Goal: Task Accomplishment & Management: Use online tool/utility

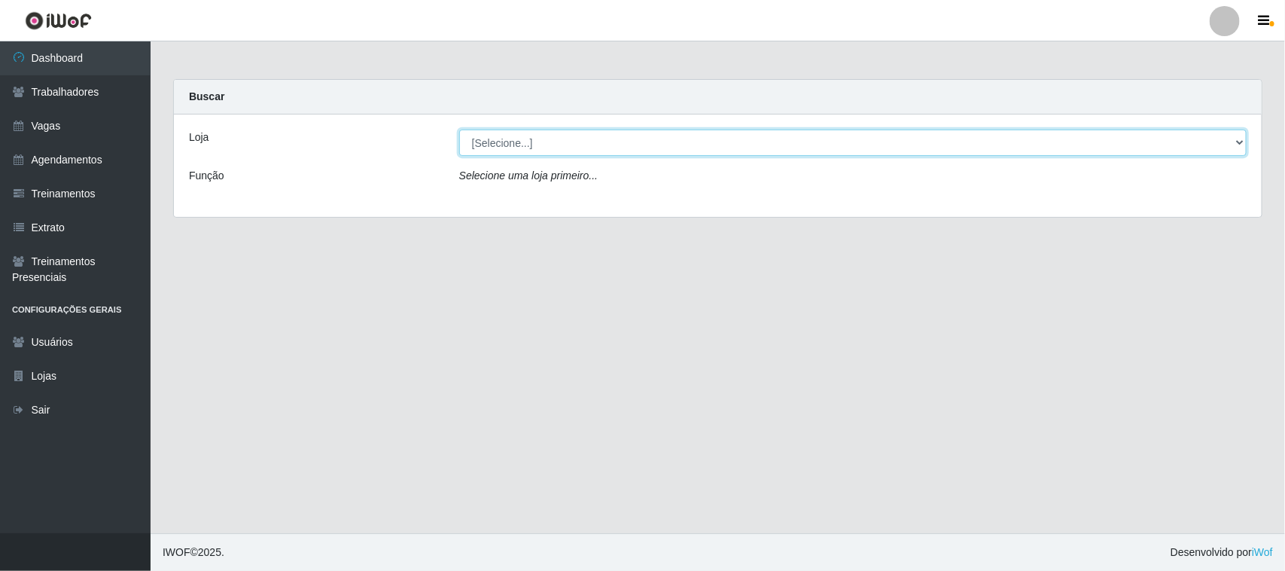
click at [1236, 143] on select "[Selecione...] [GEOGRAPHIC_DATA]" at bounding box center [853, 143] width 788 height 26
select select "65"
click at [459, 130] on select "[Selecione...] [GEOGRAPHIC_DATA]" at bounding box center [853, 143] width 788 height 26
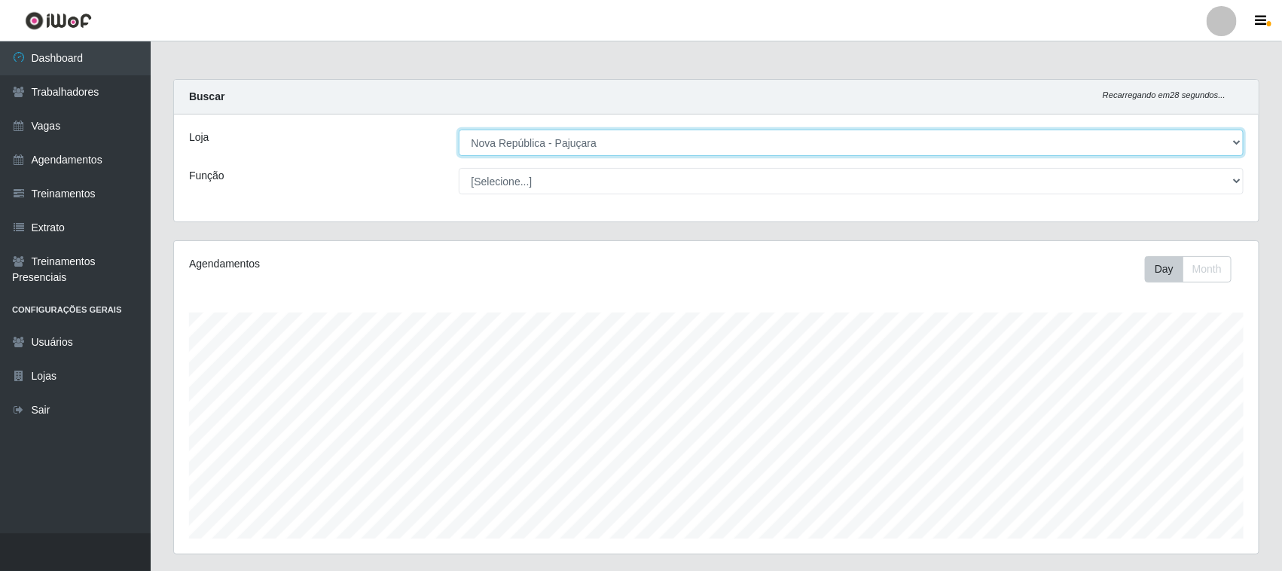
scroll to position [313, 1084]
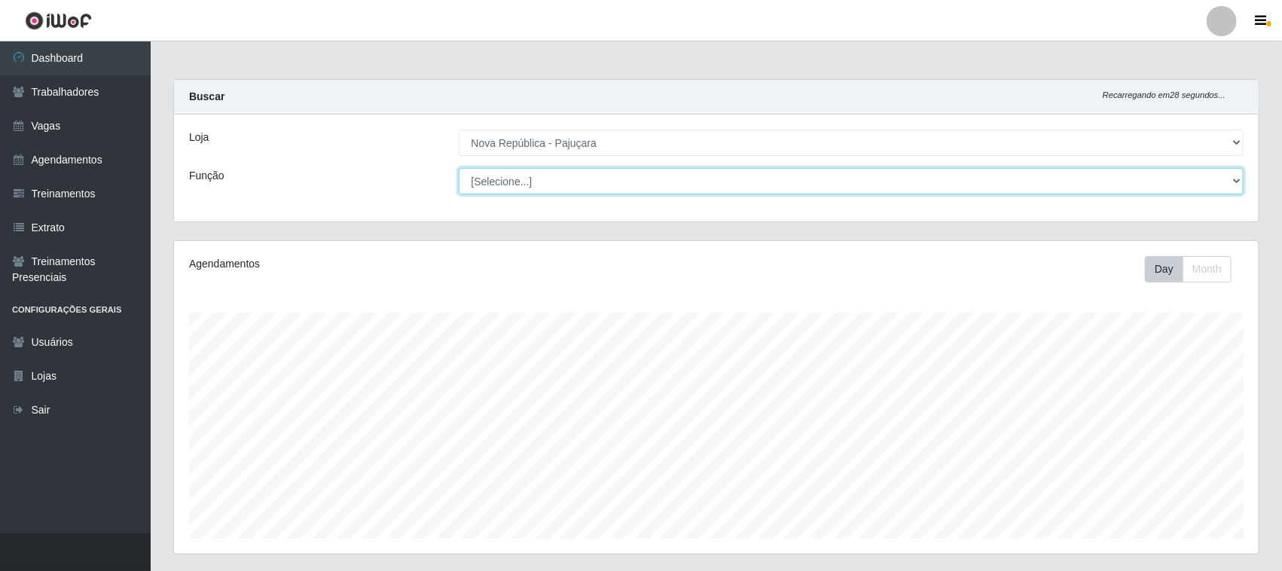
click at [1231, 182] on select "[Selecione...] Balconista Operador de Caixa Repositor" at bounding box center [851, 181] width 785 height 26
select select "22"
click at [459, 168] on select "[Selecione...] Balconista Operador de Caixa Repositor" at bounding box center [851, 181] width 785 height 26
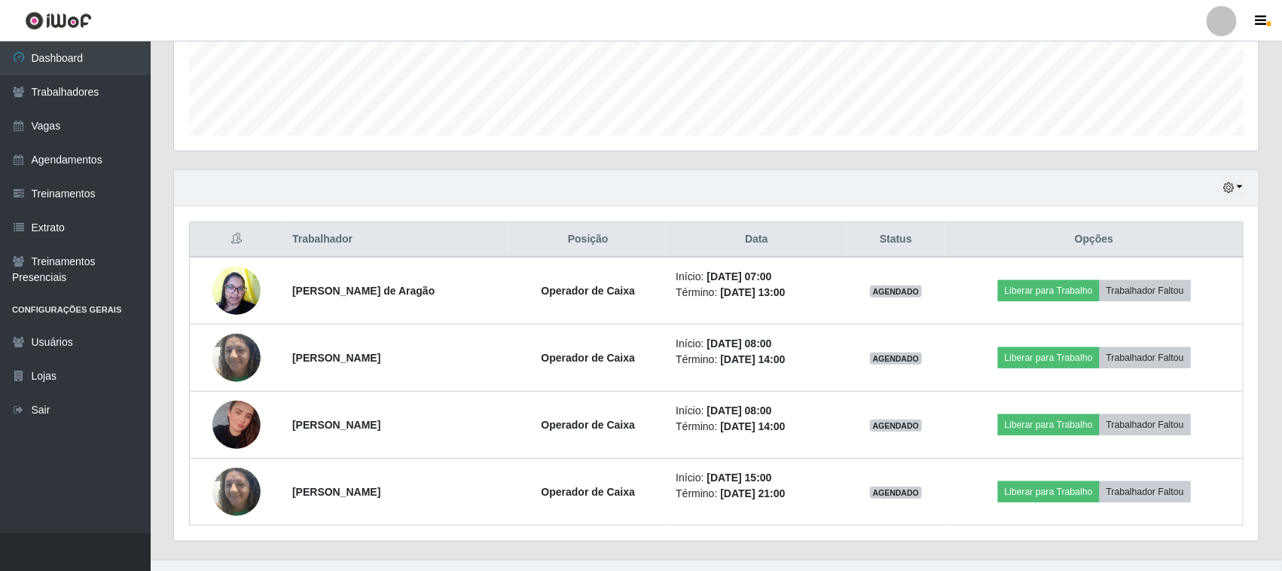
scroll to position [431, 0]
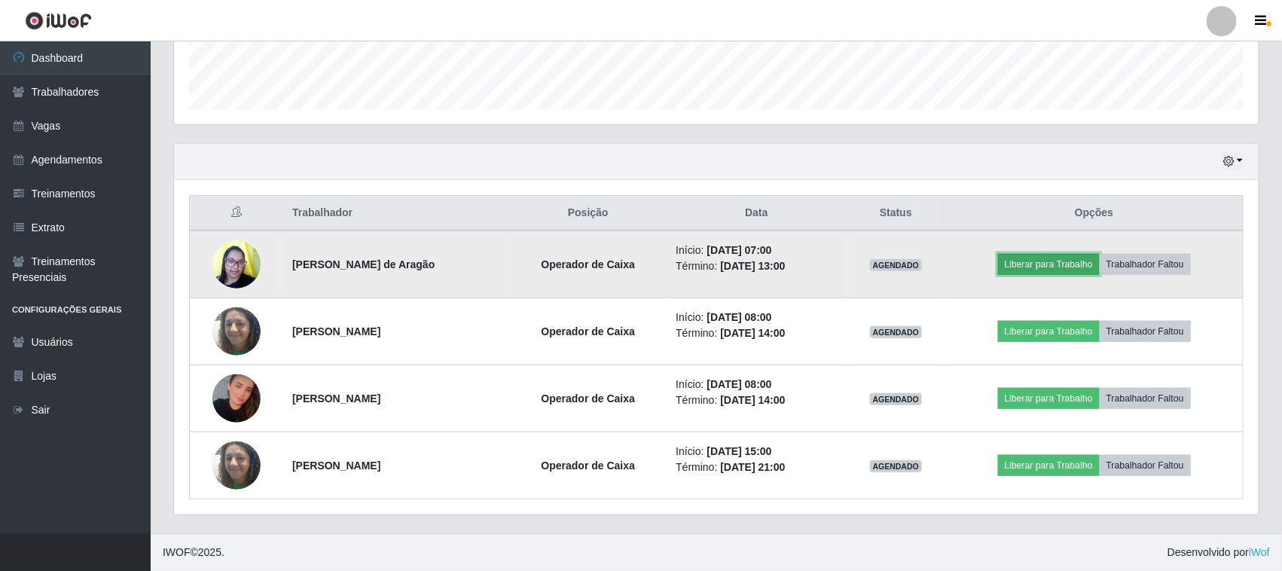
click at [1026, 261] on button "Liberar para Trabalho" at bounding box center [1049, 264] width 102 height 21
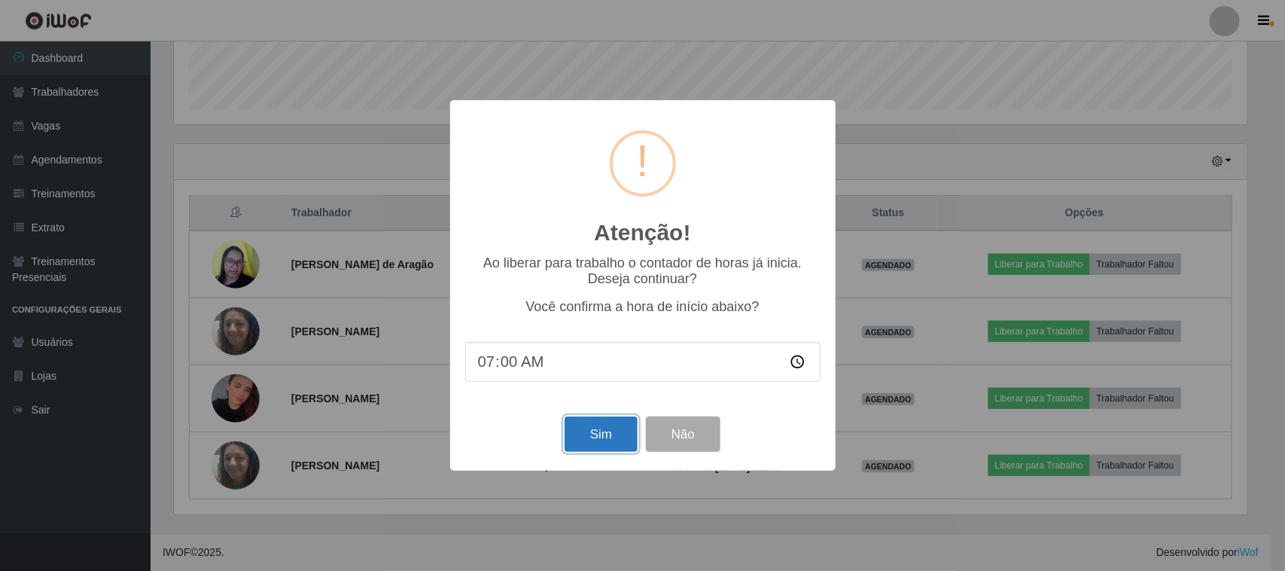
click at [602, 434] on button "Sim" at bounding box center [601, 433] width 73 height 35
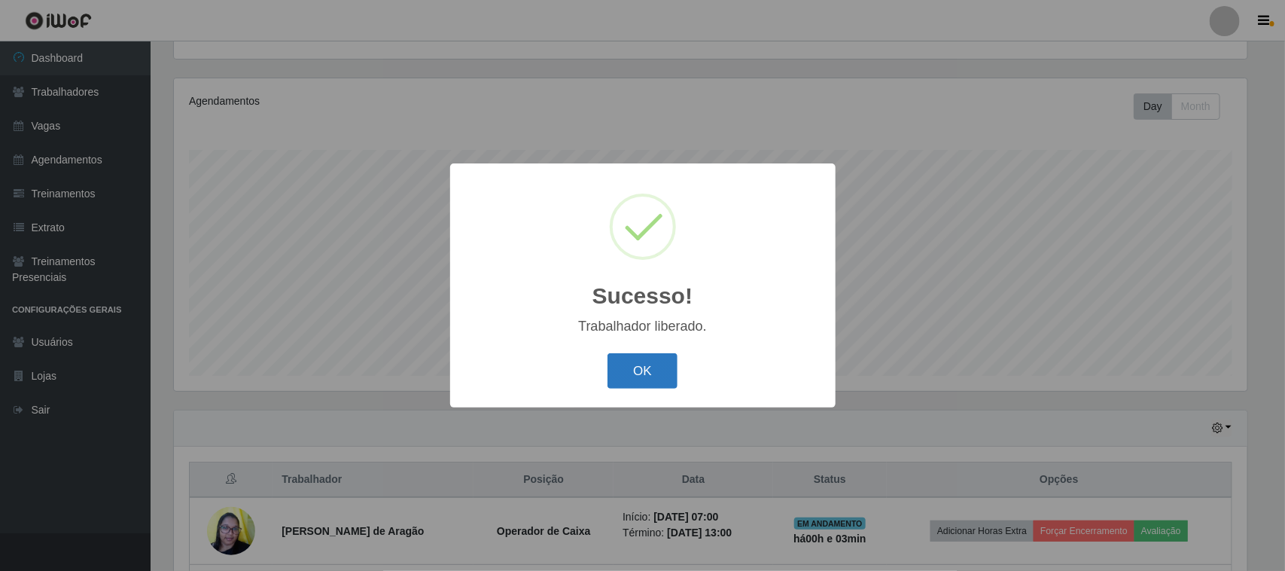
click at [642, 363] on button "OK" at bounding box center [643, 370] width 70 height 35
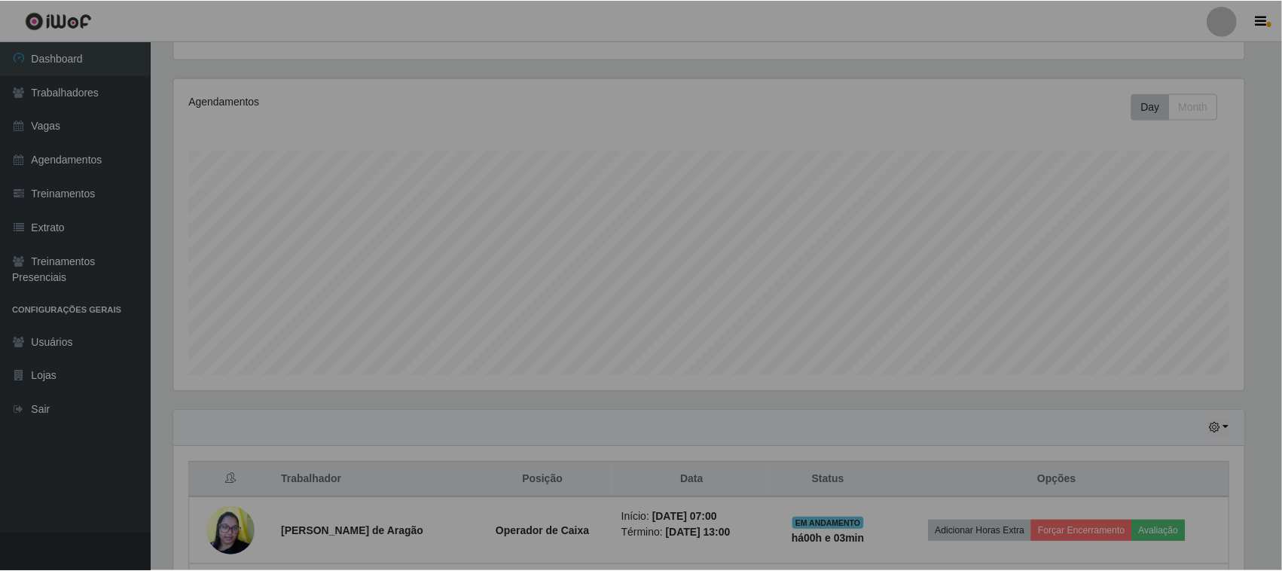
scroll to position [313, 1084]
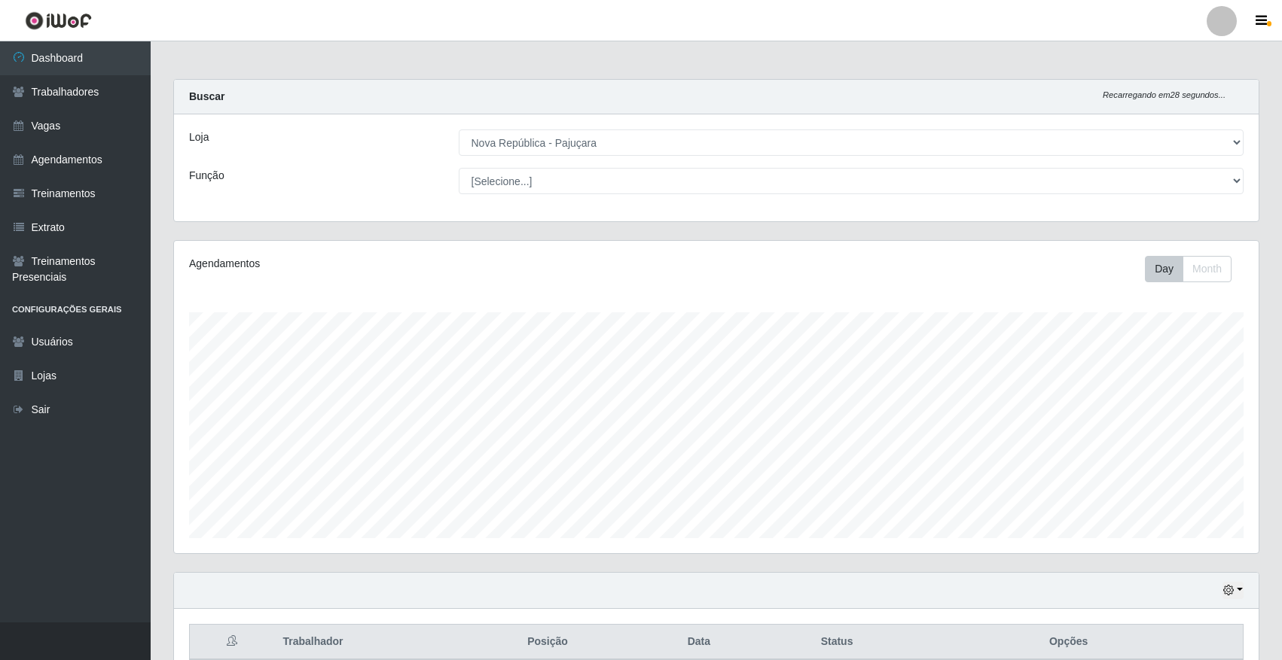
select select "65"
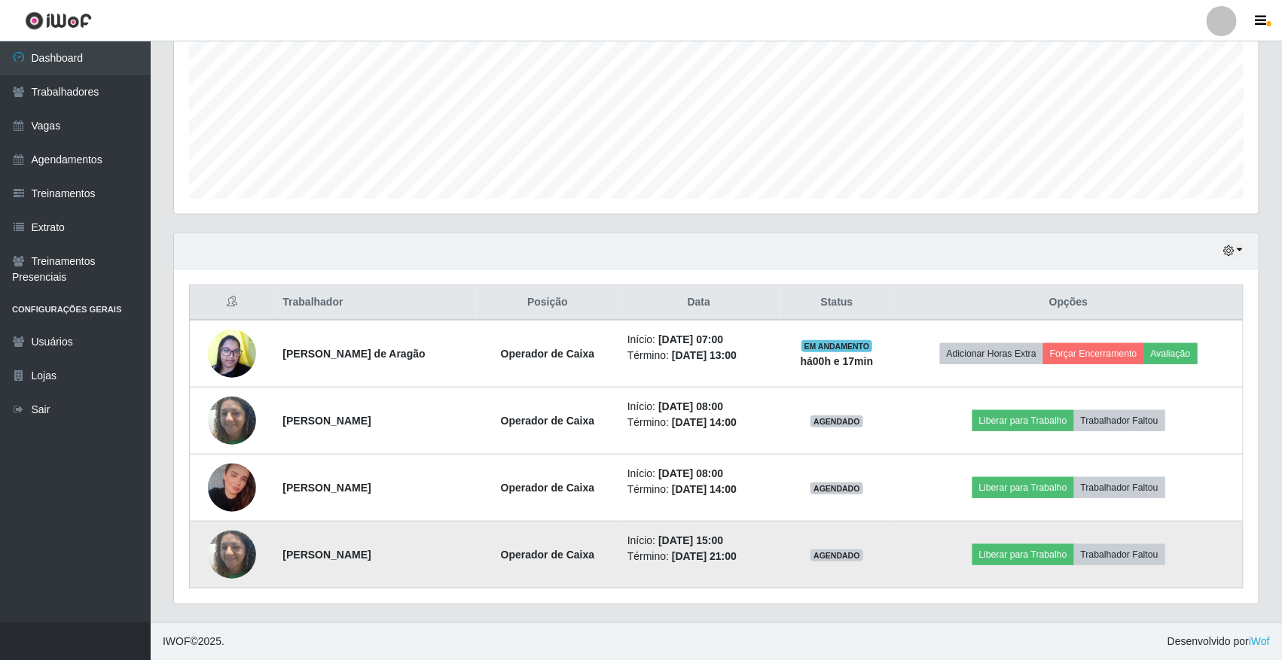
scroll to position [313, 1084]
